Goal: Register for event/course

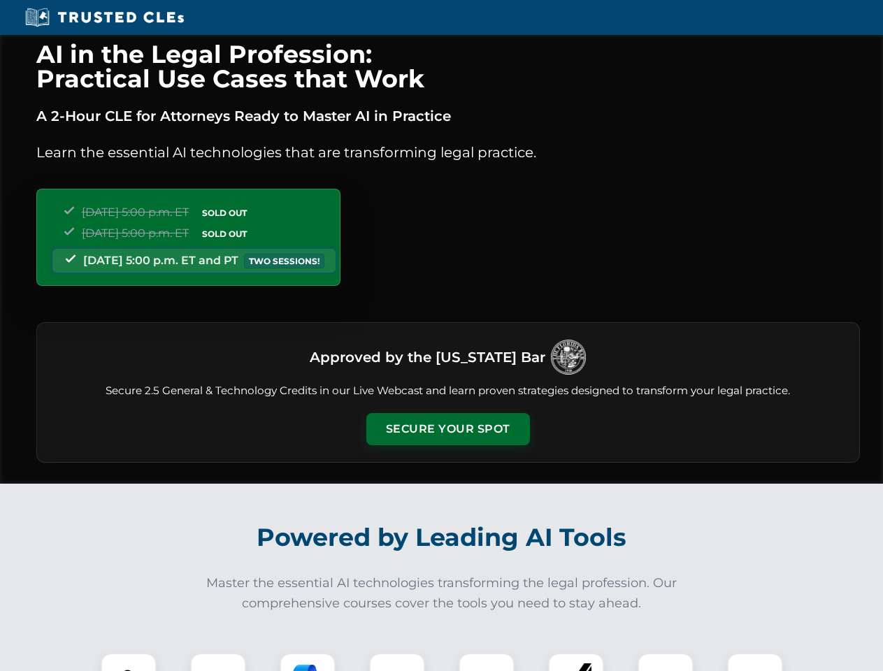
click at [448, 429] on button "Secure Your Spot" at bounding box center [448, 429] width 164 height 32
click at [129, 662] on img at bounding box center [128, 681] width 41 height 41
